Goal: Browse casually: Explore the website without a specific task or goal

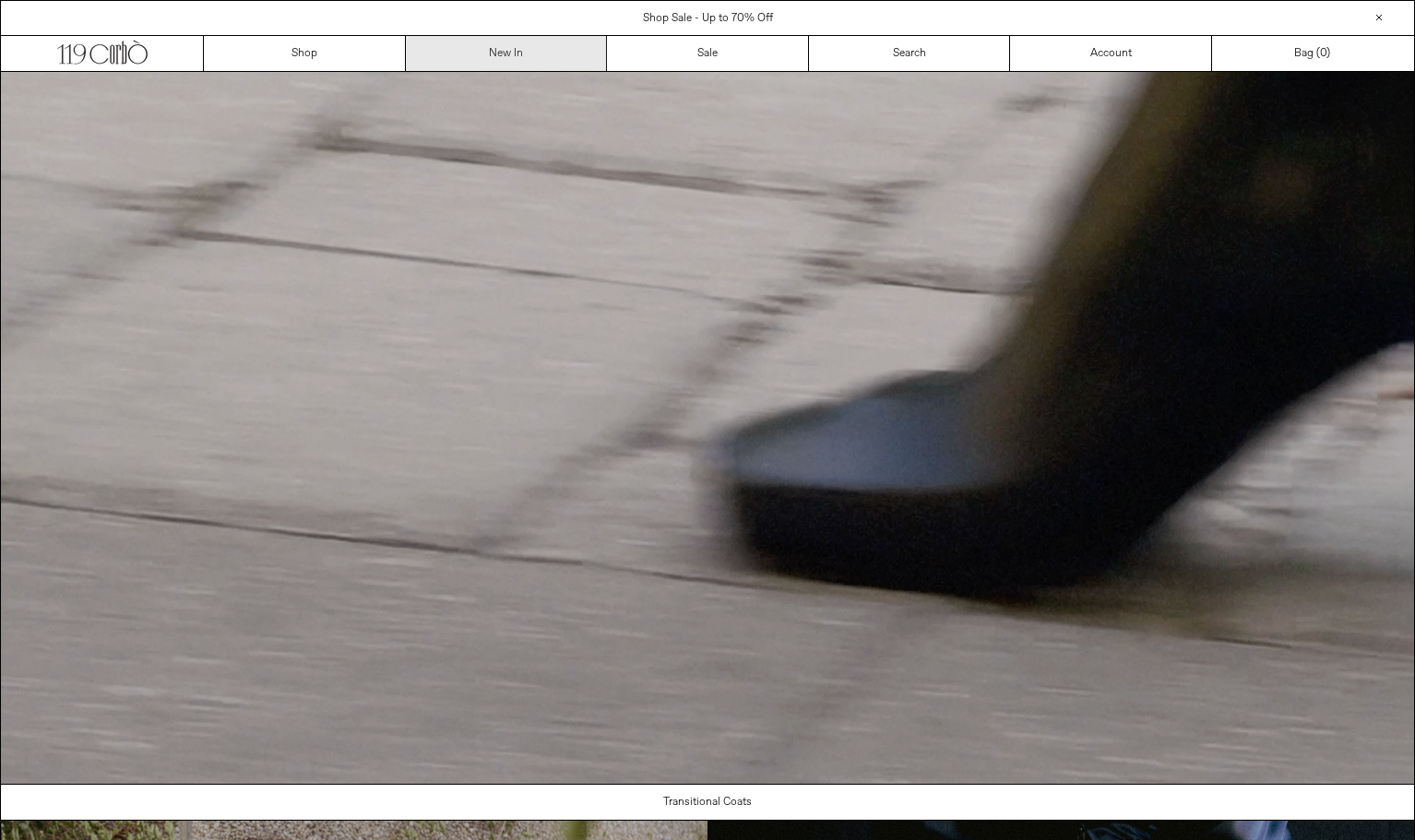
click at [499, 50] on link "New In" at bounding box center [507, 53] width 202 height 35
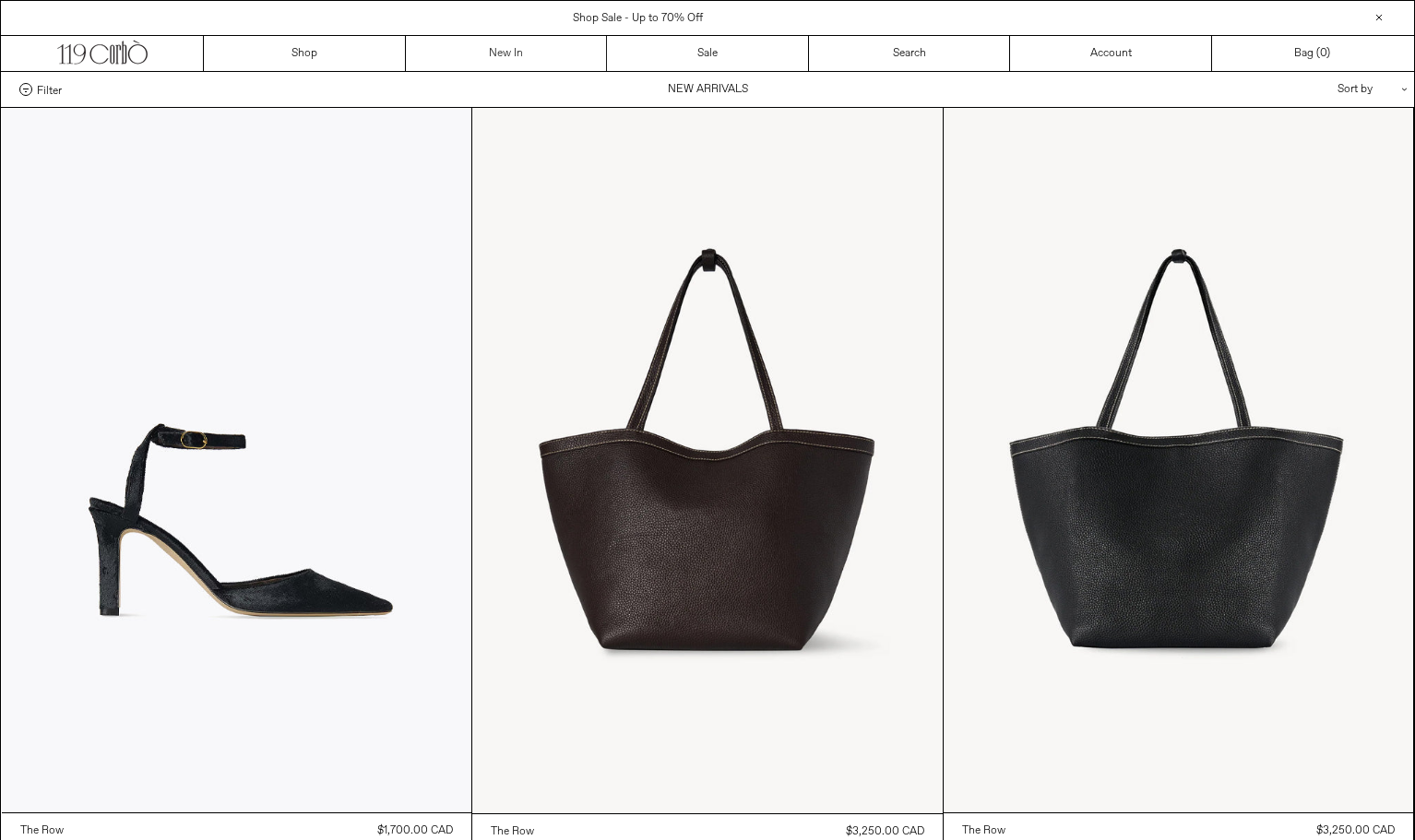
click at [497, 51] on link "New In" at bounding box center [507, 53] width 202 height 35
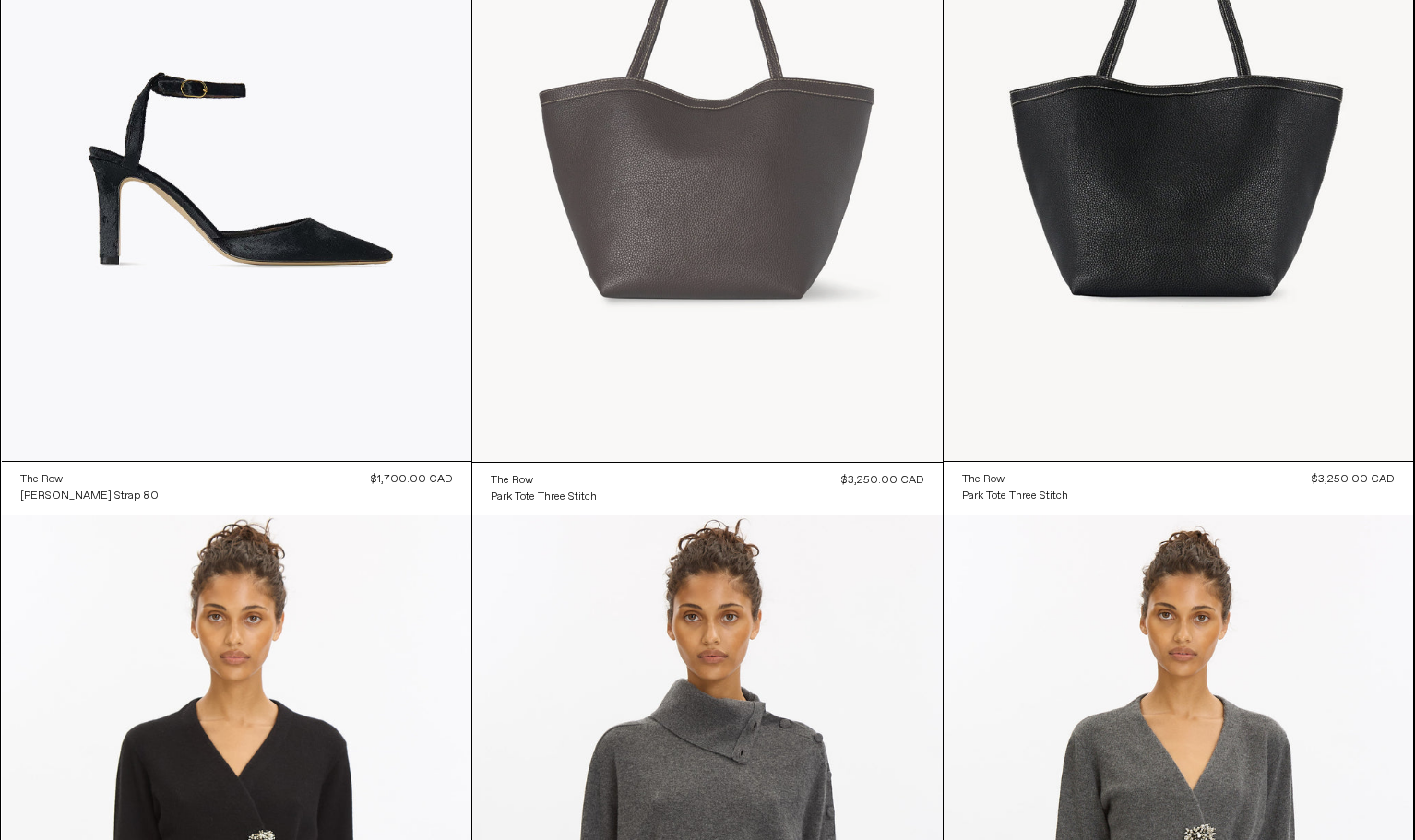
scroll to position [358, 0]
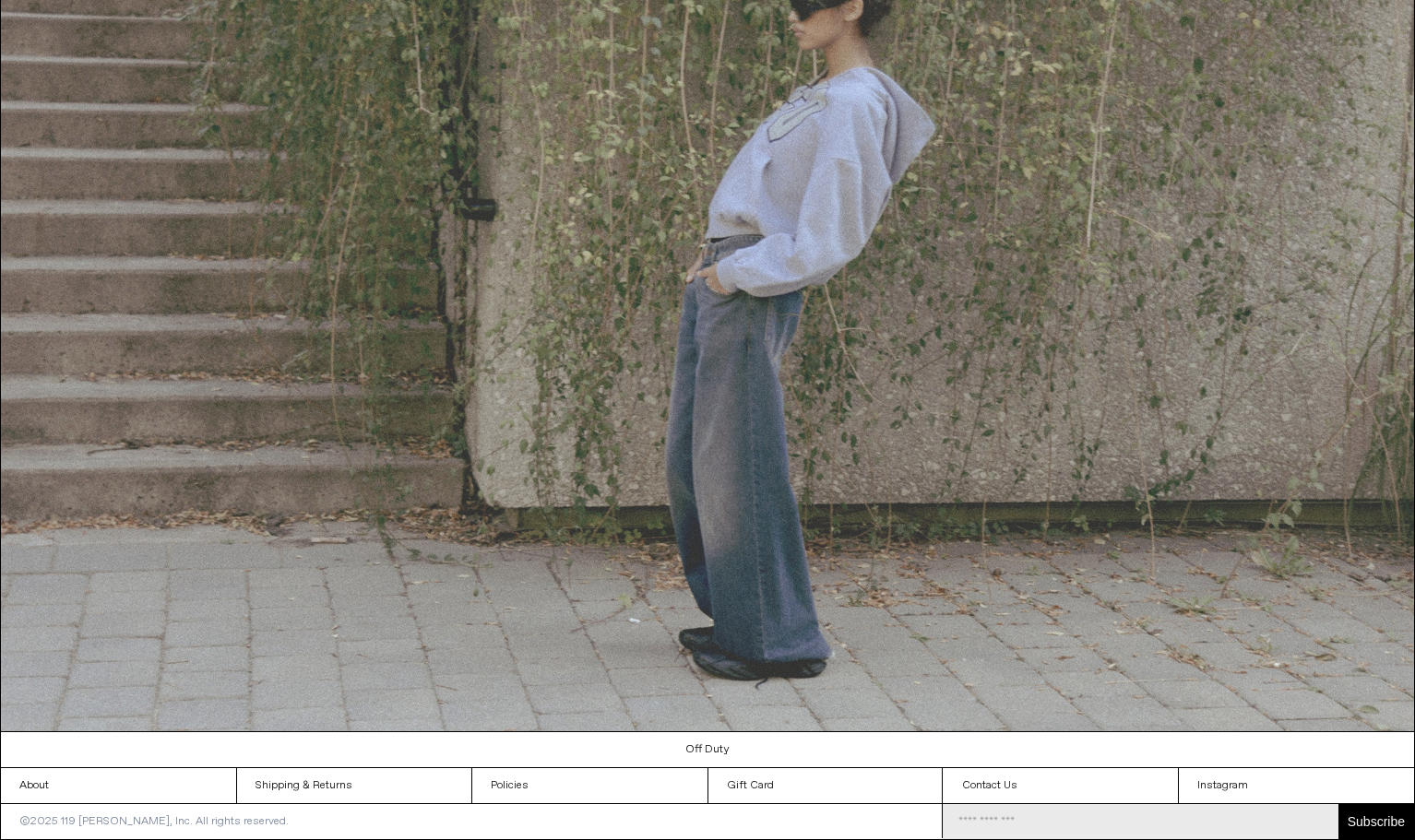
scroll to position [1976, 0]
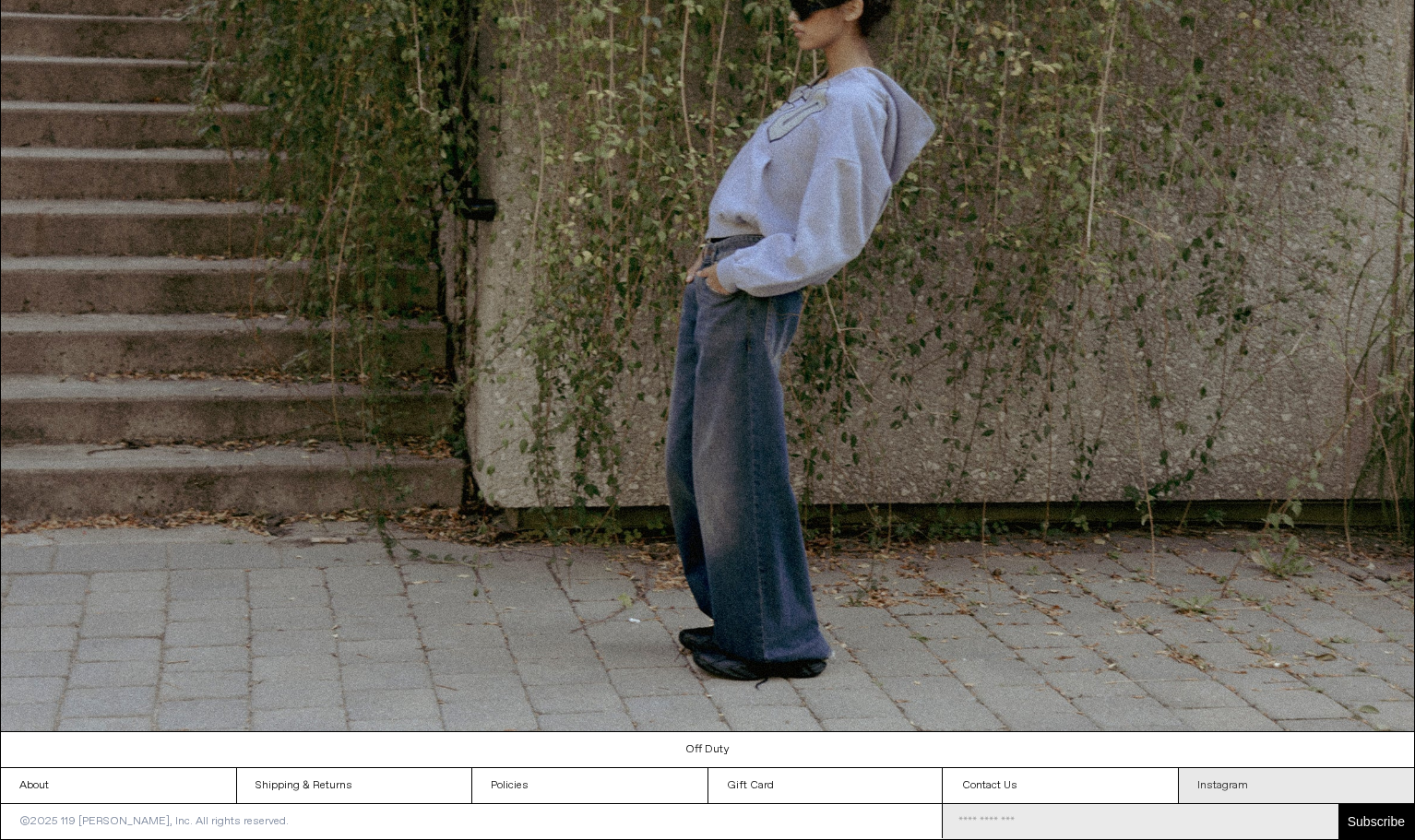
click at [1234, 788] on link "Instagram" at bounding box center [1297, 785] width 235 height 35
